Goal: Check status: Check status

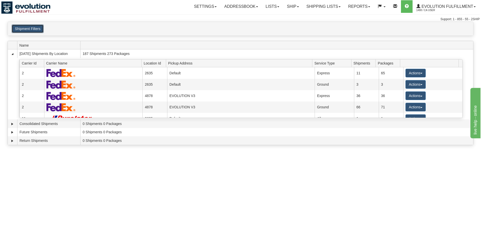
click at [28, 30] on button "Shipment Filters" at bounding box center [28, 28] width 32 height 9
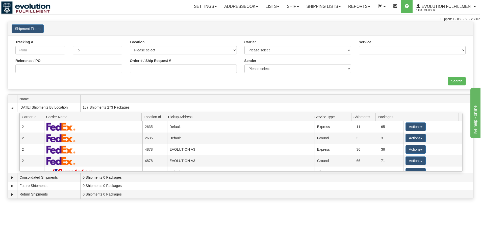
click at [128, 66] on div "Order # / Ship Request #" at bounding box center [183, 67] width 114 height 19
click at [131, 67] on input "Order # / Ship Request #" at bounding box center [183, 69] width 107 height 9
type input "150192898"
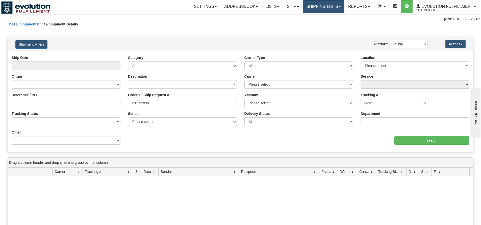
click at [325, 8] on link "Shipping lists" at bounding box center [324, 6] width 42 height 13
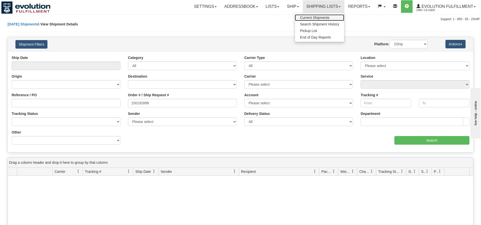
click at [324, 16] on span "Current Shipments" at bounding box center [315, 18] width 30 height 4
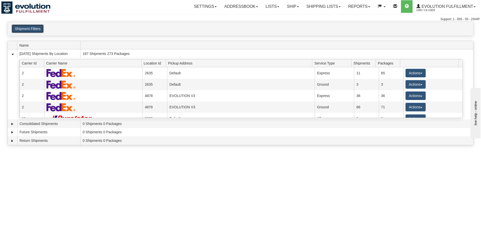
click at [20, 26] on button "Shipment Filters" at bounding box center [28, 28] width 32 height 9
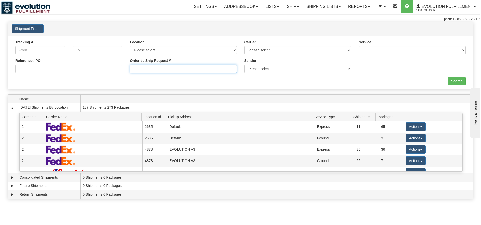
click at [145, 70] on input "Order # / Ship Request #" at bounding box center [183, 69] width 107 height 9
click at [28, 50] on input "Tracking #" at bounding box center [40, 50] width 50 height 9
